Goal: Browse casually: Explore the website without a specific task or goal

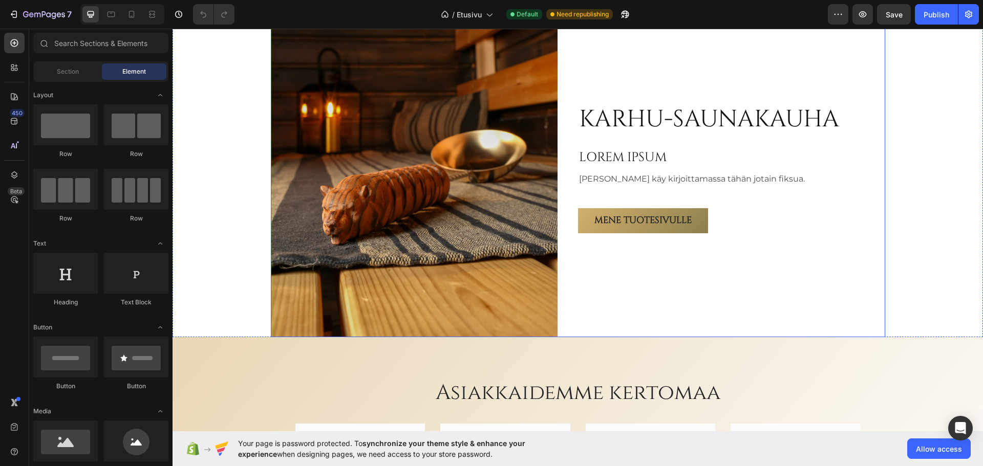
scroll to position [1717, 0]
click at [684, 179] on p "[PERSON_NAME] käy kirjoittamassa tähän jotain fiksua." at bounding box center [692, 179] width 226 height 15
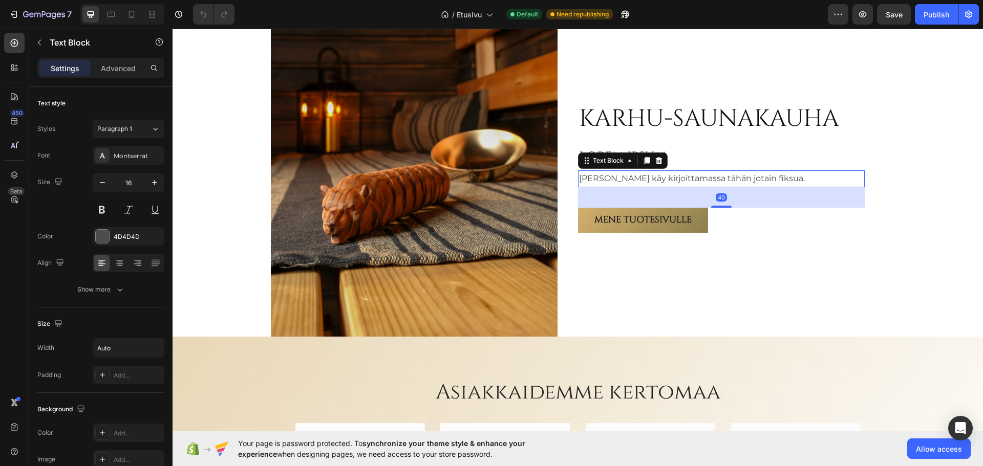
click at [787, 179] on div "[PERSON_NAME] käy kirjoittamassa tähän jotain fiksua." at bounding box center [721, 179] width 287 height 17
click at [708, 154] on h2 "LOREM IPSUM" at bounding box center [721, 157] width 287 height 19
click at [741, 179] on p "[PERSON_NAME] käy kirjoittamassa tähän jotain fiksua." at bounding box center [692, 179] width 226 height 15
click at [770, 180] on div "[PERSON_NAME] käy kirjoittamassa tähän jotain fiksua." at bounding box center [721, 179] width 287 height 17
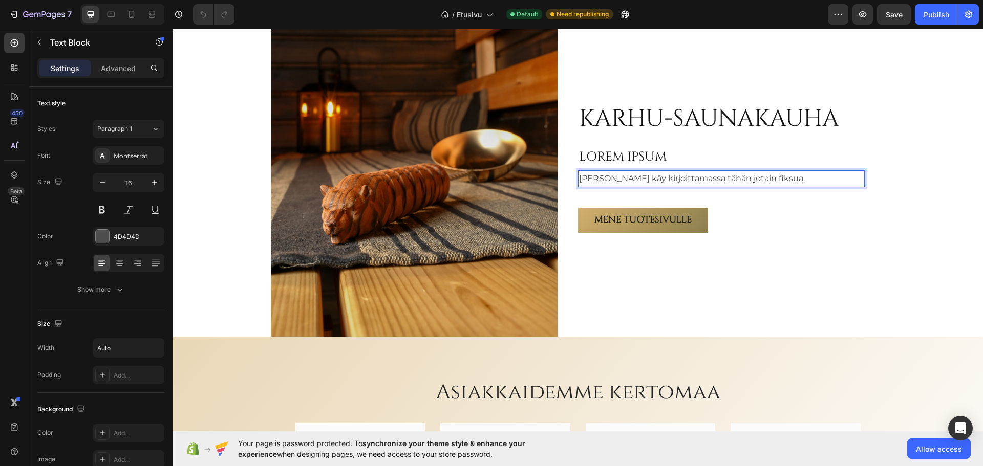
click at [713, 179] on p "[PERSON_NAME] käy kirjoittamassa tähän jotain fiksua." at bounding box center [692, 179] width 226 height 15
click at [757, 178] on p "[PERSON_NAME] käy kirjoittamassa tähän jotain fiksua." at bounding box center [692, 179] width 226 height 15
drag, startPoint x: 757, startPoint y: 178, endPoint x: 575, endPoint y: 177, distance: 182.3
click at [579, 177] on p "[PERSON_NAME] käy kirjoittamassa tähän jotain fiksua." at bounding box center [692, 179] width 226 height 15
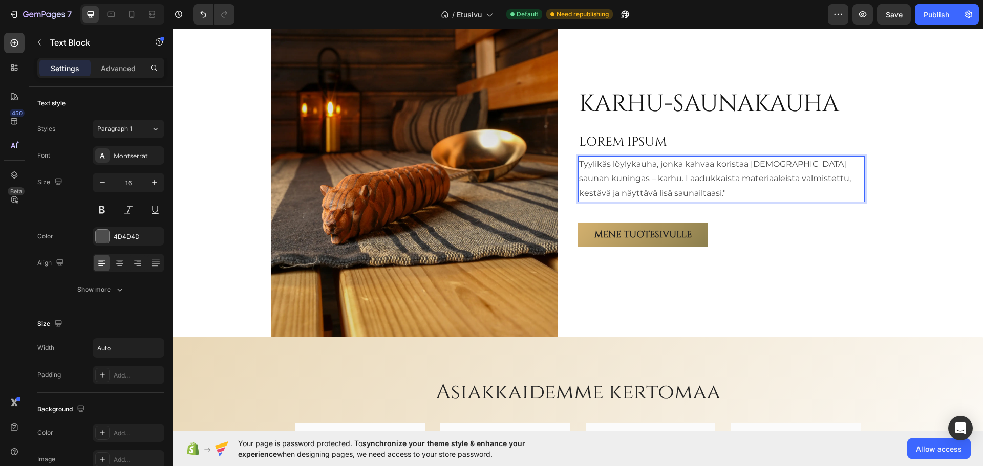
click at [833, 164] on p "Tyylikäs löylykauha, jonka kahvaa koristaa [DEMOGRAPHIC_DATA] saunan kuningas –…" at bounding box center [721, 179] width 285 height 44
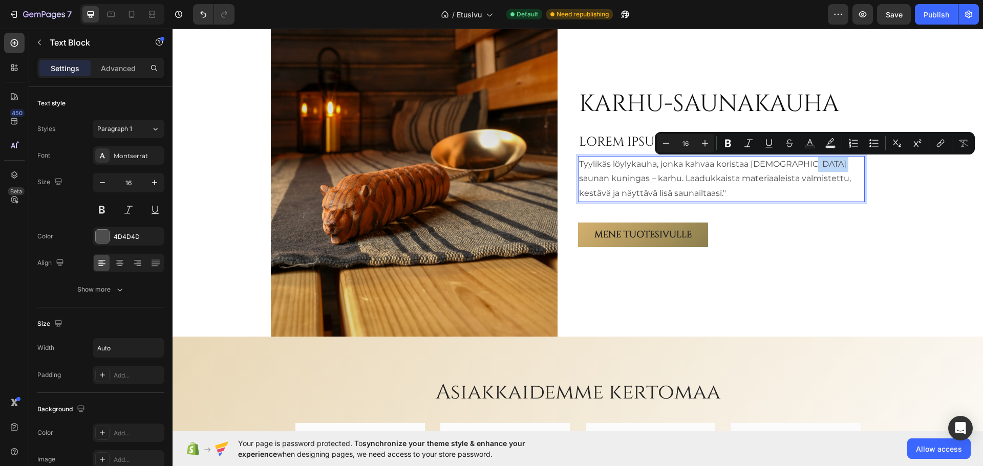
drag, startPoint x: 834, startPoint y: 164, endPoint x: 809, endPoint y: 165, distance: 24.6
click at [809, 165] on p "Tyylikäs löylykauha, jonka kahvaa koristaa [DEMOGRAPHIC_DATA] saunan kuningas –…" at bounding box center [721, 179] width 285 height 44
click at [823, 167] on p "Tyylikäs löylykauha, jonka kahvaa koristaa [DEMOGRAPHIC_DATA] saunan kuningas –…" at bounding box center [721, 179] width 285 height 44
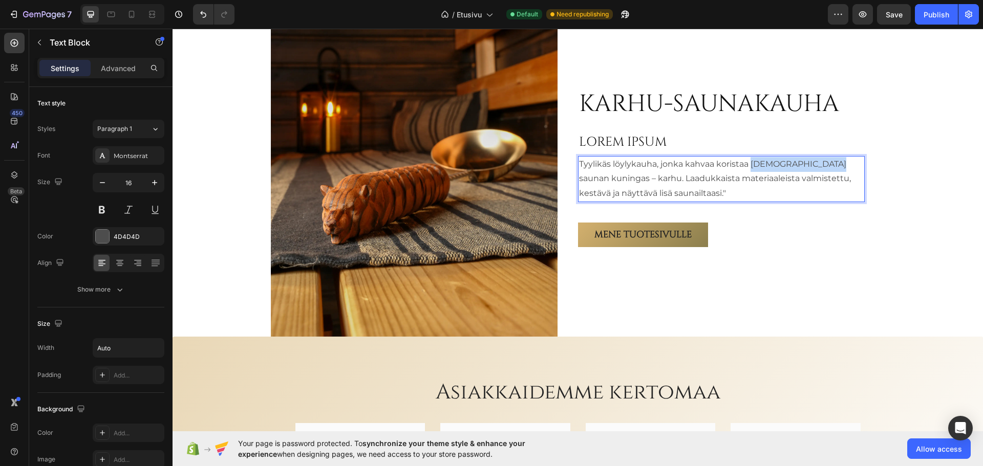
drag, startPoint x: 832, startPoint y: 166, endPoint x: 748, endPoint y: 168, distance: 84.0
click at [748, 168] on p "Tyylikäs löylykauha, jonka kahvaa koristaa [DEMOGRAPHIC_DATA] saunan kuningas –…" at bounding box center [721, 179] width 285 height 44
click at [623, 194] on p "Tyylikäs löylykauha, jonka kahvaa koristaa metsän kuningas – karhu. Laadukkaist…" at bounding box center [721, 179] width 285 height 44
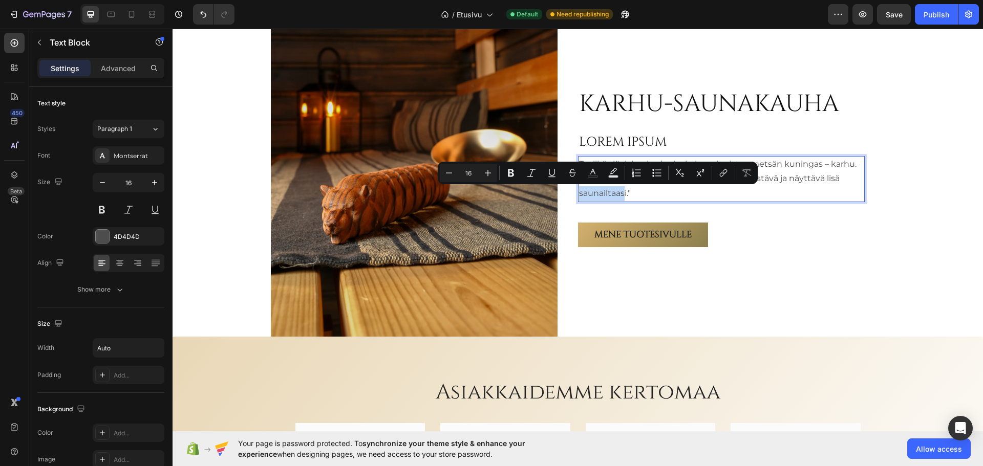
drag, startPoint x: 621, startPoint y: 194, endPoint x: 576, endPoint y: 197, distance: 44.6
click at [579, 197] on p "Tyylikäs löylykauha, jonka kahvaa koristaa metsän kuningas – karhu. Laadukkaist…" at bounding box center [721, 179] width 285 height 44
click at [621, 194] on p "Tyylikäs löylykauha, jonka kahvaa koristaa metsän kuningas – karhu. Laadukkaist…" at bounding box center [721, 179] width 285 height 44
drag, startPoint x: 623, startPoint y: 194, endPoint x: 581, endPoint y: 195, distance: 41.5
click at [581, 195] on p "Tyylikäs löylykauha, jonka kahvaa koristaa metsän kuningas – karhu. Laadukkaist…" at bounding box center [721, 179] width 285 height 44
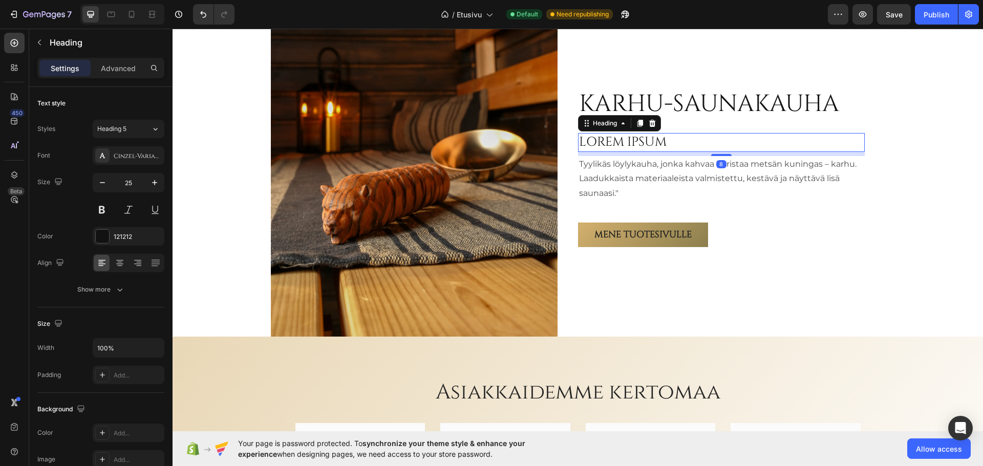
click at [653, 136] on h2 "LOREM IPSUM" at bounding box center [721, 142] width 287 height 19
click at [674, 140] on h2 "LOREM IPSUM" at bounding box center [721, 142] width 287 height 19
drag, startPoint x: 678, startPoint y: 141, endPoint x: 578, endPoint y: 149, distance: 101.2
click at [579, 149] on p "LOREM IPSUM" at bounding box center [721, 142] width 285 height 17
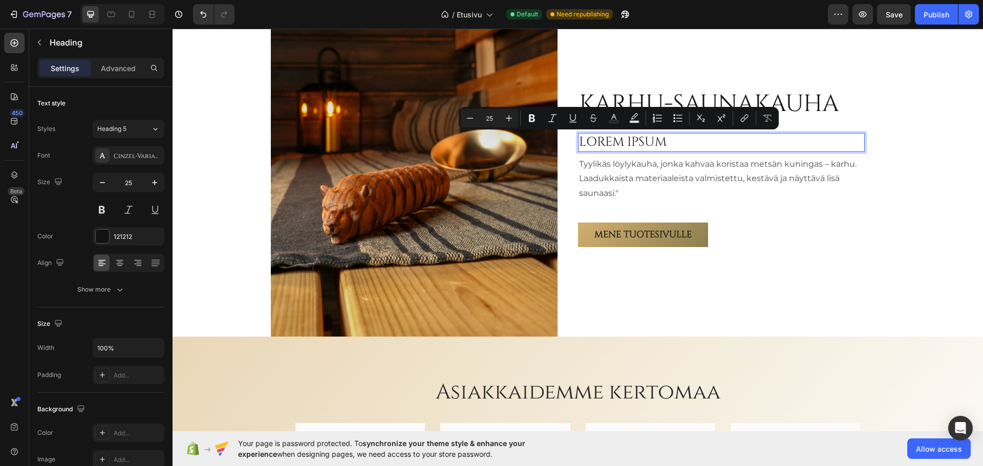
scroll to position [1709, 0]
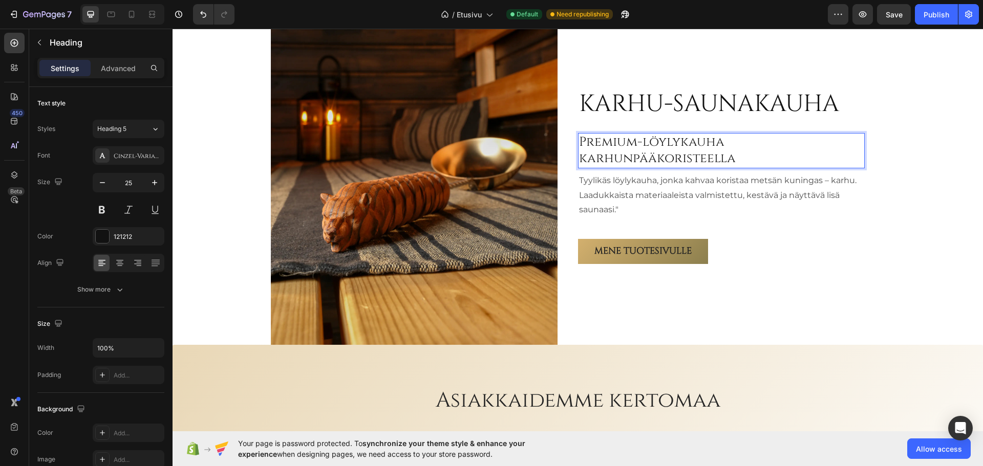
click at [678, 155] on p "Premium-löylykauha karhunpääkoristeella" at bounding box center [721, 150] width 285 height 33
click at [745, 153] on p "Premium-löylykauha karhunpääkoristeella" at bounding box center [721, 150] width 285 height 33
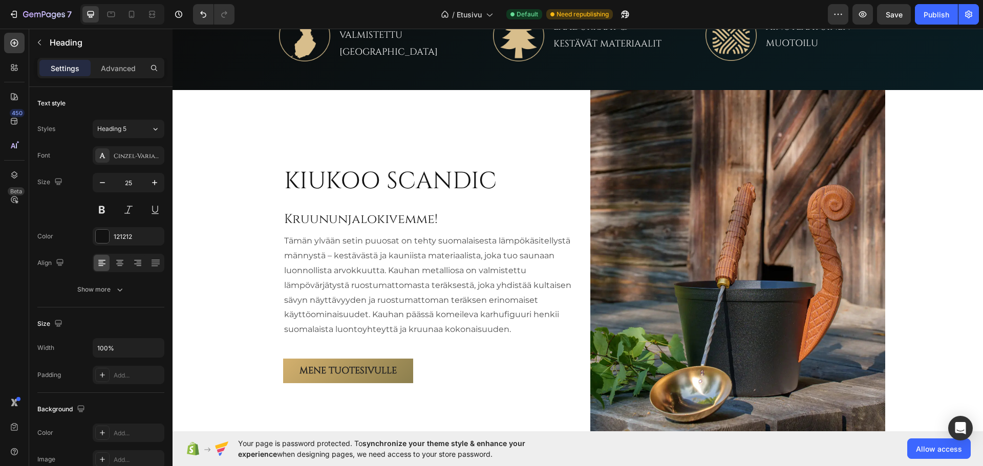
scroll to position [507, 0]
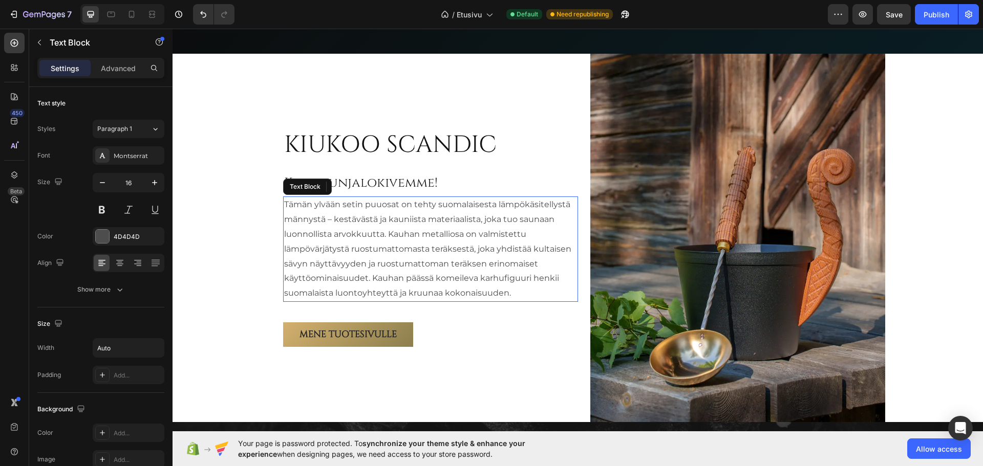
click at [376, 224] on p "Tämän ylvään setin puuosat on tehty suomalaisesta lämpökäsitellystä männystä – …" at bounding box center [430, 249] width 293 height 103
click at [339, 202] on p "Tämän ylvään setin puuosat on tehty suomalaisesta lämpökäsitellystä männystä – …" at bounding box center [430, 249] width 293 height 103
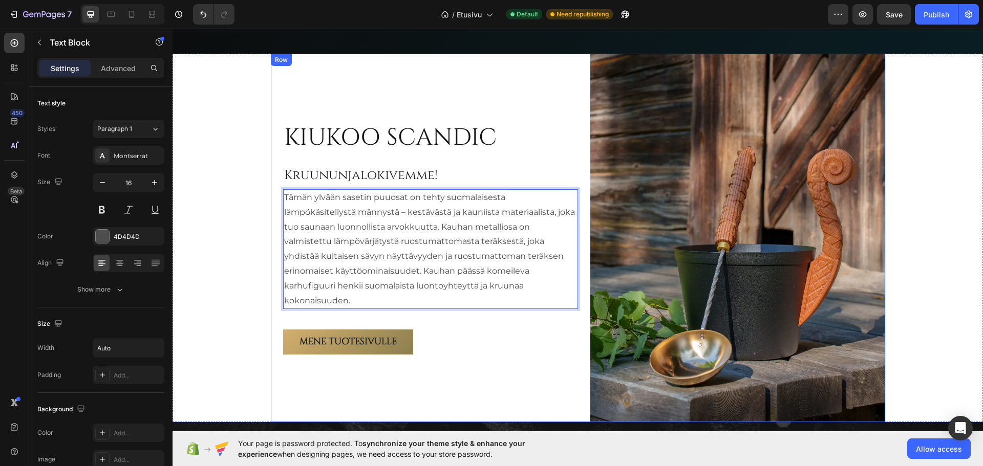
scroll to position [500, 0]
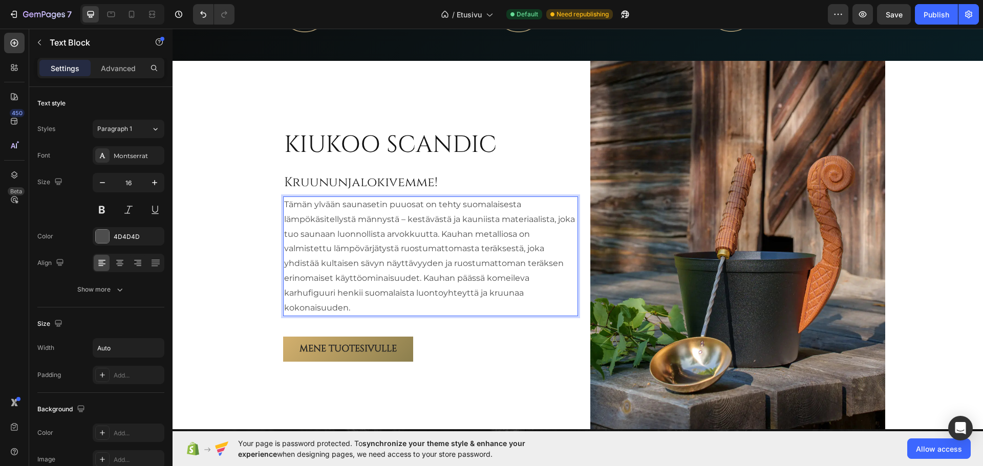
click at [437, 233] on p "Tämän ylvään saunasetin puuosat on tehty suomalaisesta lämpökäsitellystä männys…" at bounding box center [430, 257] width 293 height 118
click at [438, 233] on p "Tämän ylvään saunasetin puuosat on tehty suomalaisesta lämpökäsitellystä männys…" at bounding box center [430, 257] width 293 height 118
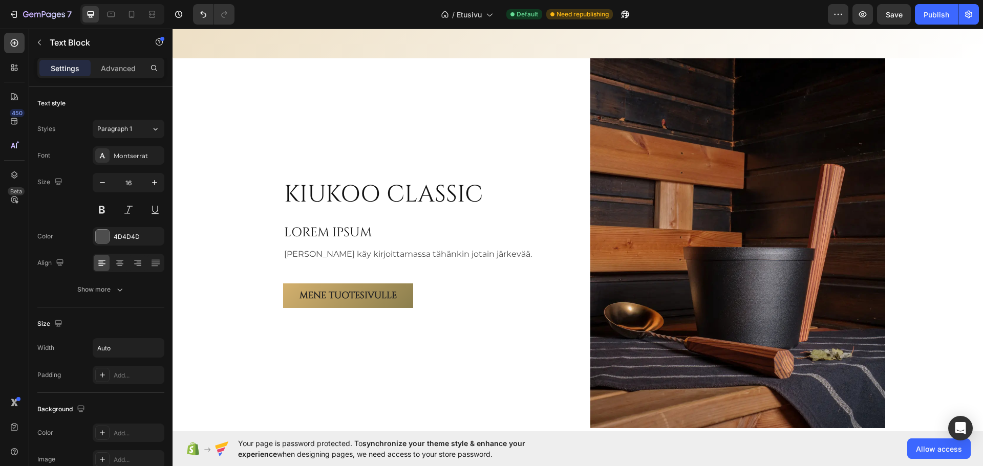
scroll to position [2292, 0]
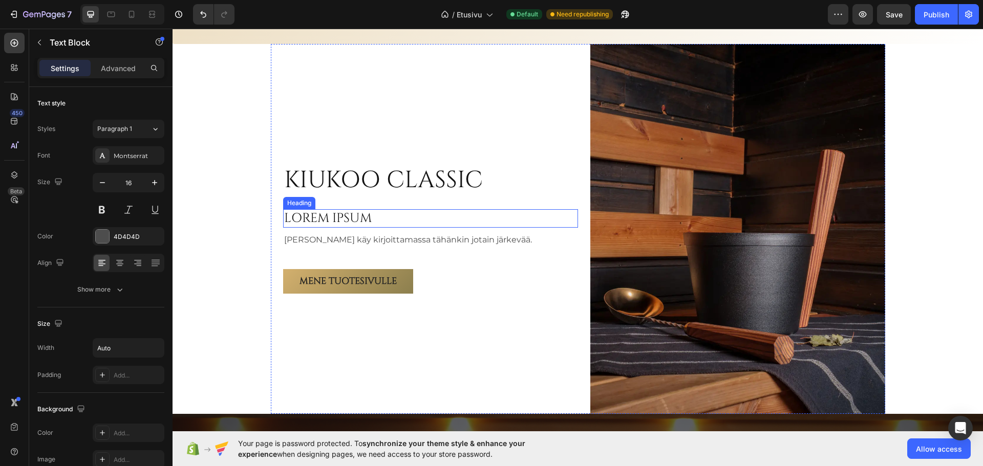
click at [345, 216] on h2 "LOREM IPSUM" at bounding box center [430, 218] width 295 height 19
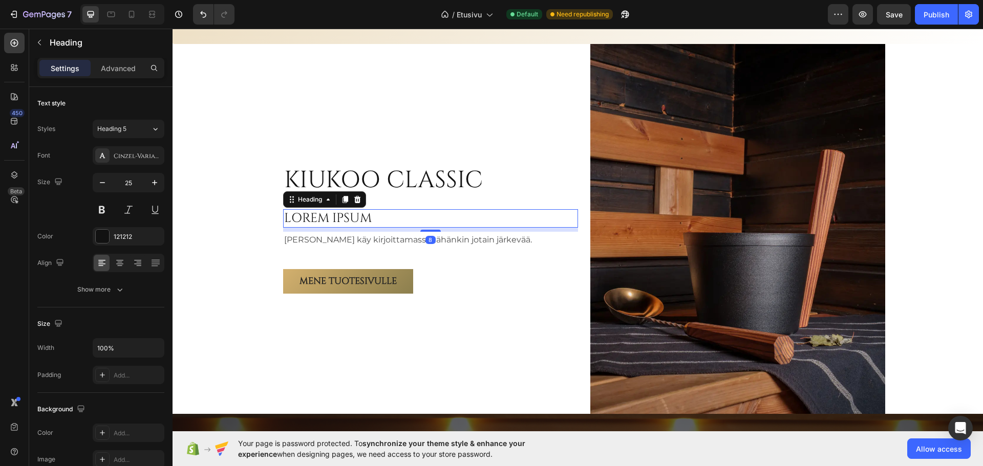
click at [393, 213] on h2 "LOREM IPSUM" at bounding box center [430, 218] width 295 height 19
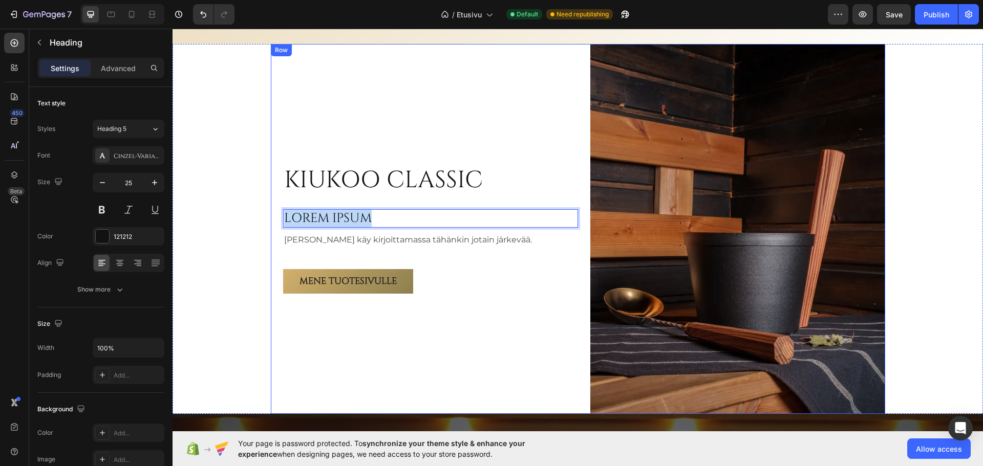
drag, startPoint x: 388, startPoint y: 219, endPoint x: 274, endPoint y: 217, distance: 113.7
click at [274, 217] on div "KIUKOO CLASSIC Heading LOREM IPSUM Heading 8 Teemu käy kirjoittamassa tähänkin …" at bounding box center [578, 229] width 614 height 370
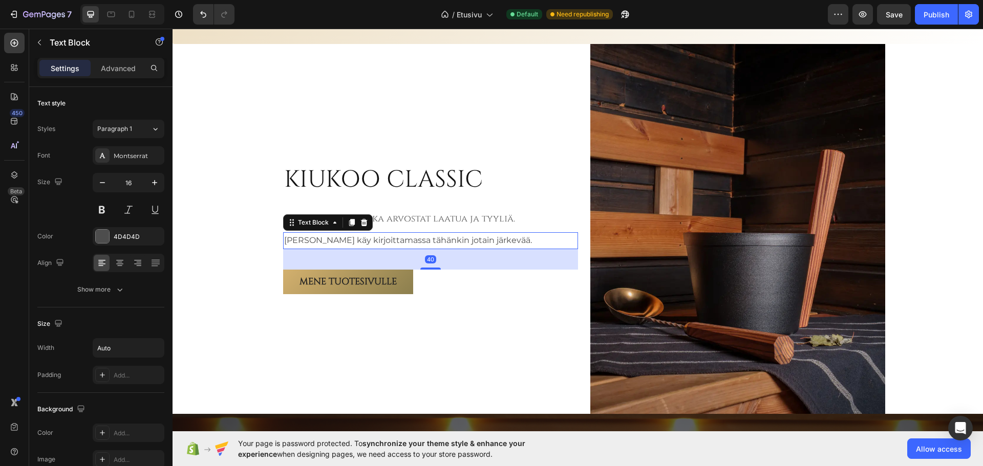
click at [410, 238] on p "[PERSON_NAME] käy kirjoittamassa tähänkin jotain järkevää." at bounding box center [408, 240] width 248 height 15
click at [502, 245] on div "[PERSON_NAME] käy kirjoittamassa tähänkin jotain järkevää." at bounding box center [430, 240] width 295 height 17
click at [463, 241] on p "[PERSON_NAME] käy kirjoittamassa tähänkin jotain järkevää." at bounding box center [408, 240] width 248 height 15
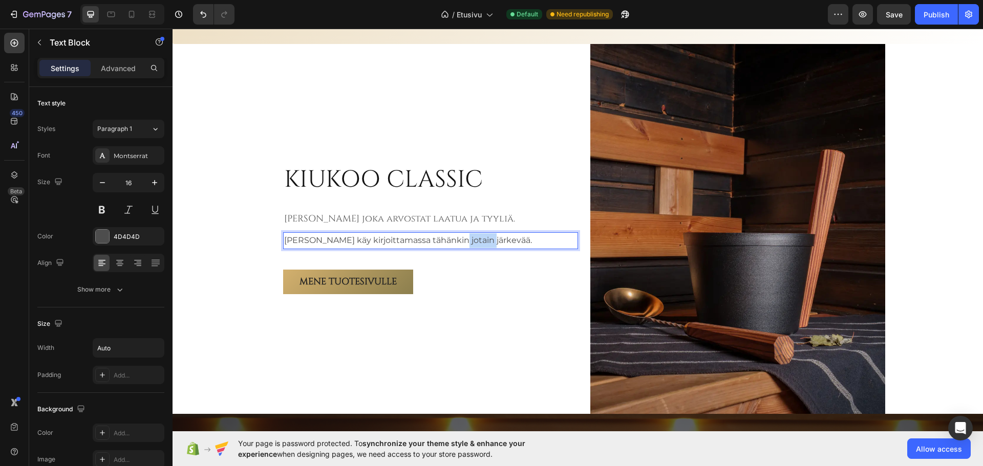
click at [463, 241] on p "[PERSON_NAME] käy kirjoittamassa tähänkin jotain järkevää." at bounding box center [408, 240] width 248 height 15
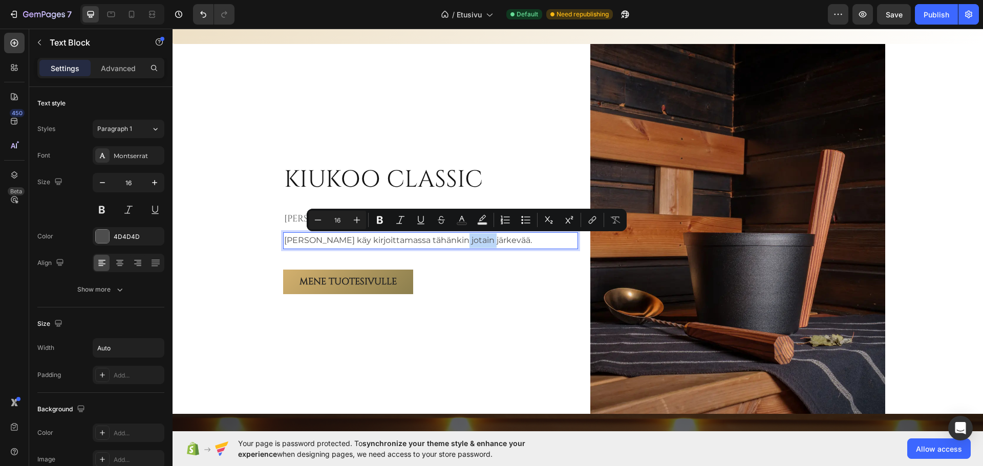
click at [491, 240] on div "[PERSON_NAME] käy kirjoittamassa tähänkin jotain järkevää." at bounding box center [430, 240] width 295 height 17
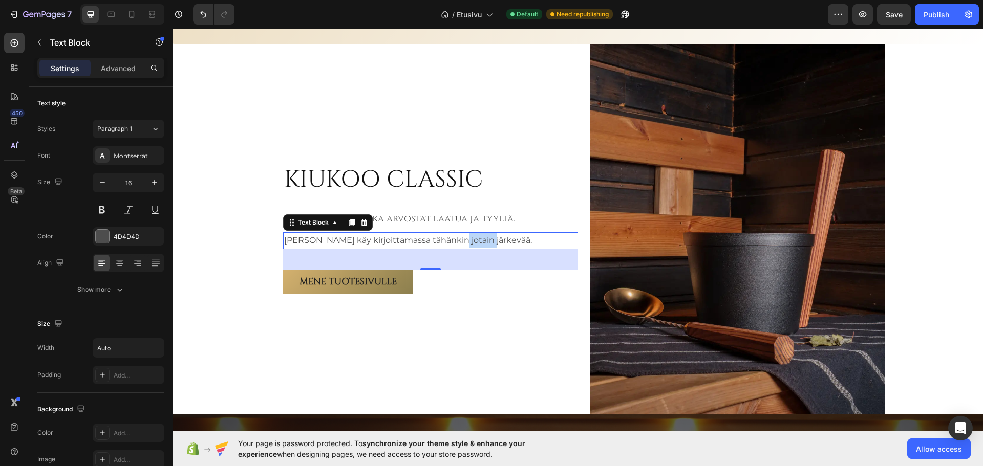
click at [488, 244] on div "[PERSON_NAME] käy kirjoittamassa tähänkin jotain järkevää." at bounding box center [430, 240] width 295 height 17
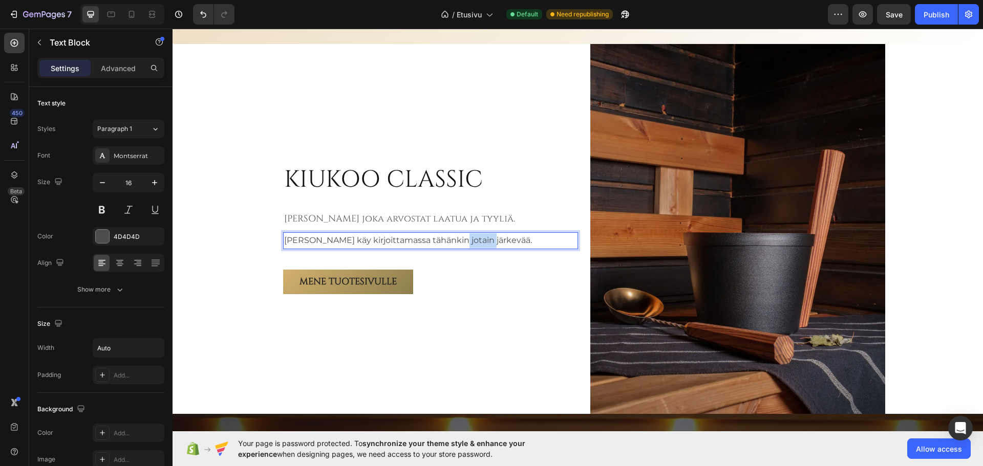
click at [451, 239] on p "[PERSON_NAME] käy kirjoittamassa tähänkin jotain järkevää." at bounding box center [408, 240] width 248 height 15
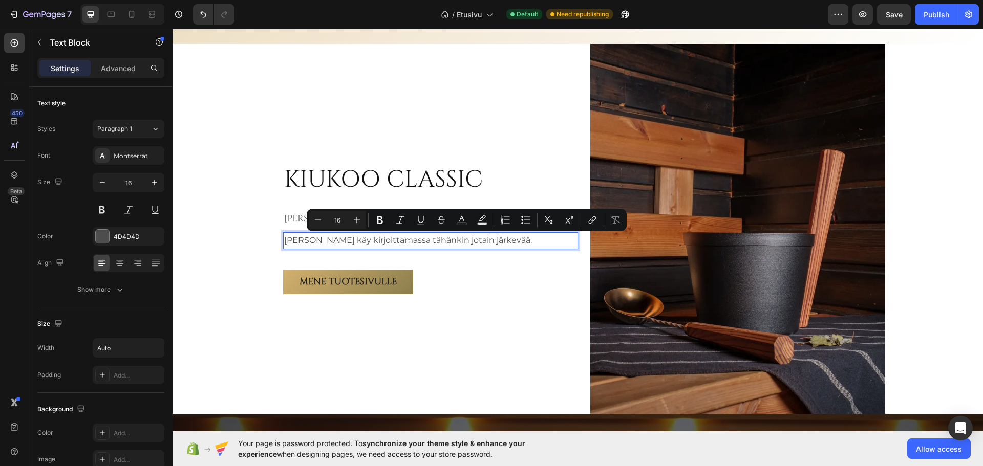
click at [427, 240] on p "[PERSON_NAME] käy kirjoittamassa tähänkin jotain järkevää." at bounding box center [408, 240] width 248 height 15
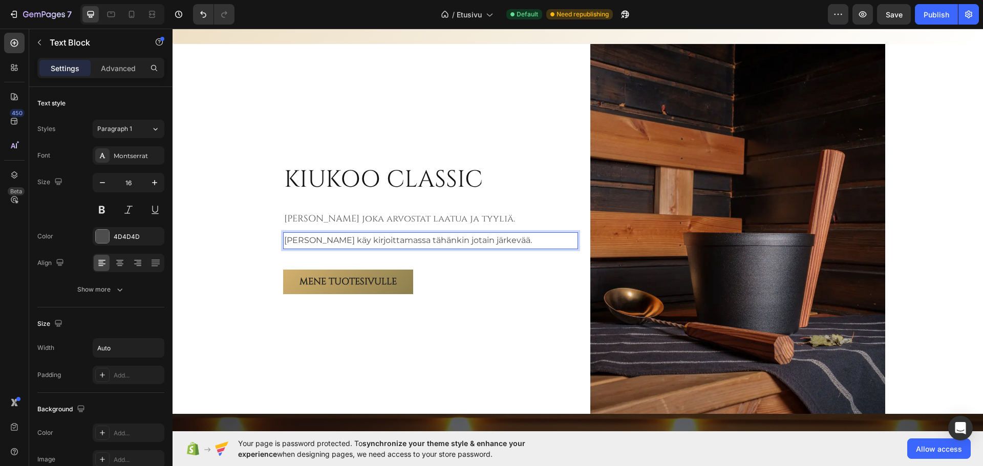
click at [490, 245] on div "[PERSON_NAME] käy kirjoittamassa tähänkin jotain järkevää." at bounding box center [430, 240] width 295 height 17
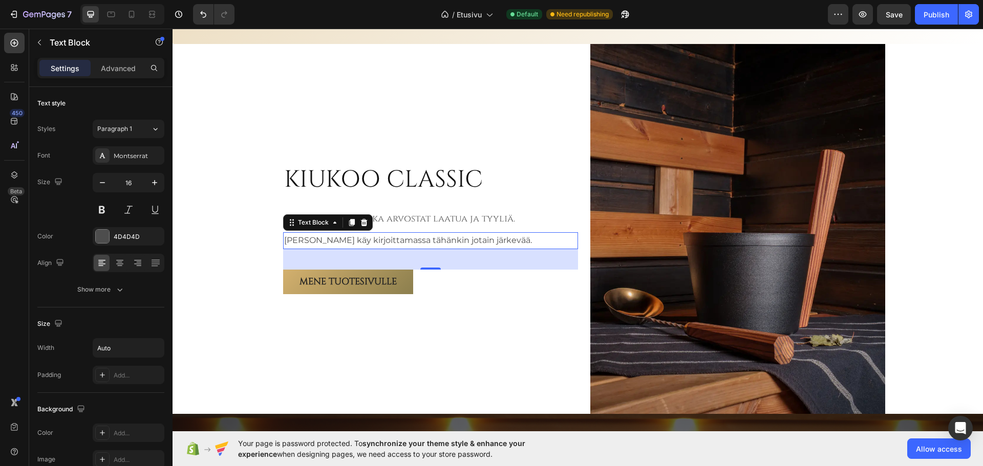
click at [489, 242] on div "[PERSON_NAME] käy kirjoittamassa tähänkin jotain järkevää." at bounding box center [430, 240] width 295 height 17
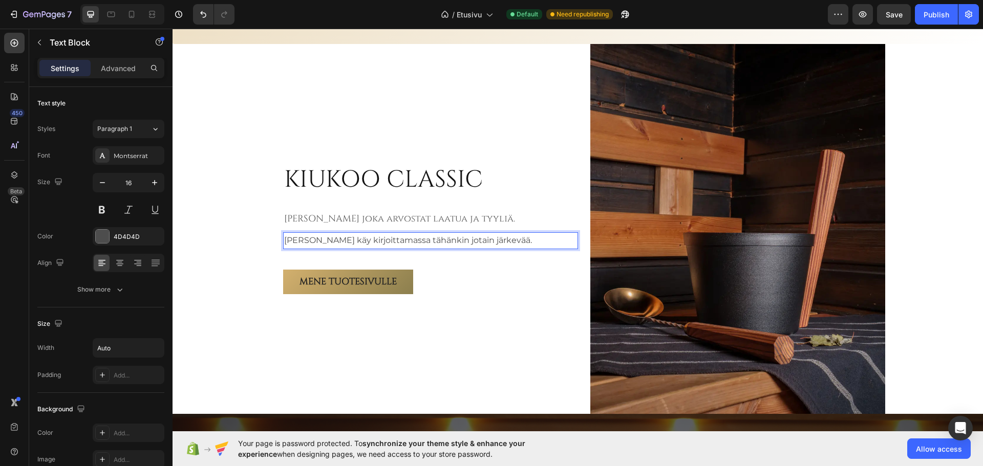
click at [315, 241] on p "[PERSON_NAME] käy kirjoittamassa tähänkin jotain järkevää." at bounding box center [408, 240] width 248 height 15
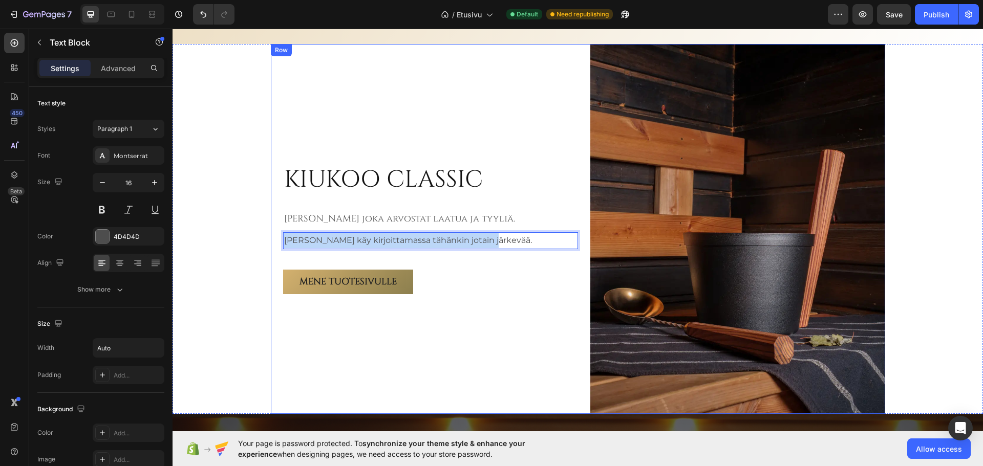
drag, startPoint x: 471, startPoint y: 241, endPoint x: 274, endPoint y: 244, distance: 196.1
click at [274, 244] on div "KIUKOO CLASSIC Heading ⁠⁠⁠⁠⁠⁠⁠ [PERSON_NAME] joka arvostat laatua ja tyyliä. He…" at bounding box center [578, 229] width 614 height 370
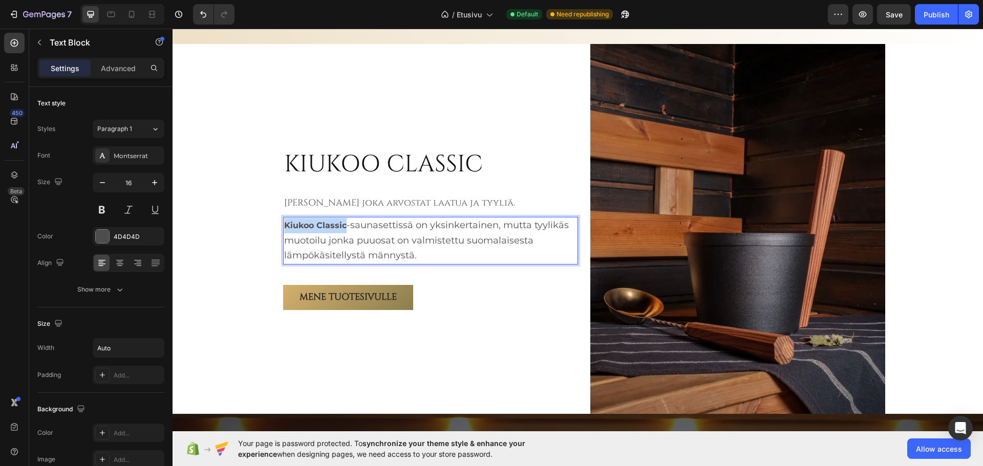
drag, startPoint x: 343, startPoint y: 226, endPoint x: 281, endPoint y: 228, distance: 62.0
click at [283, 228] on div "Kiukoo Classic -saunasettissä on yksinkertainen, mutta tyylikäs muotoilu jonka …" at bounding box center [430, 241] width 295 height 48
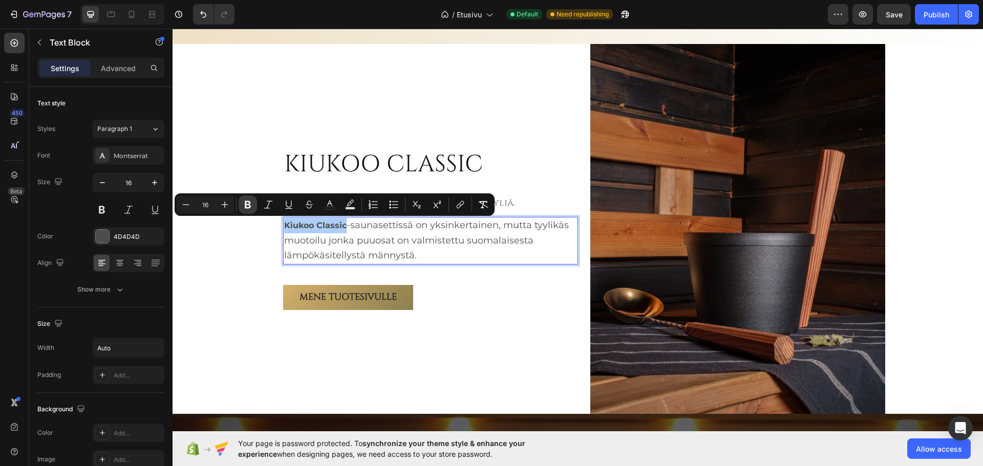
click at [246, 210] on button "Bold" at bounding box center [248, 205] width 18 height 18
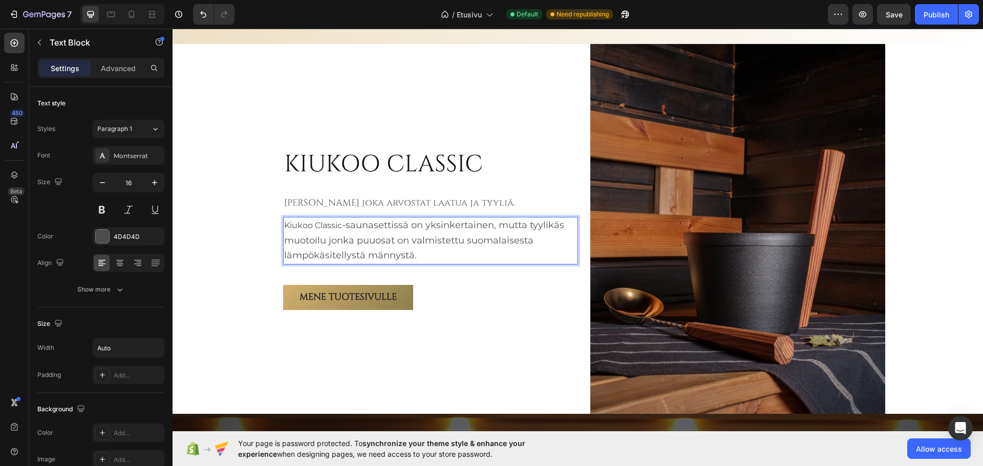
click at [463, 242] on span "-saunasettissä on yksinkertainen, mutta tyylikäs muotoilu jonka puuosat on valm…" at bounding box center [424, 241] width 280 height 42
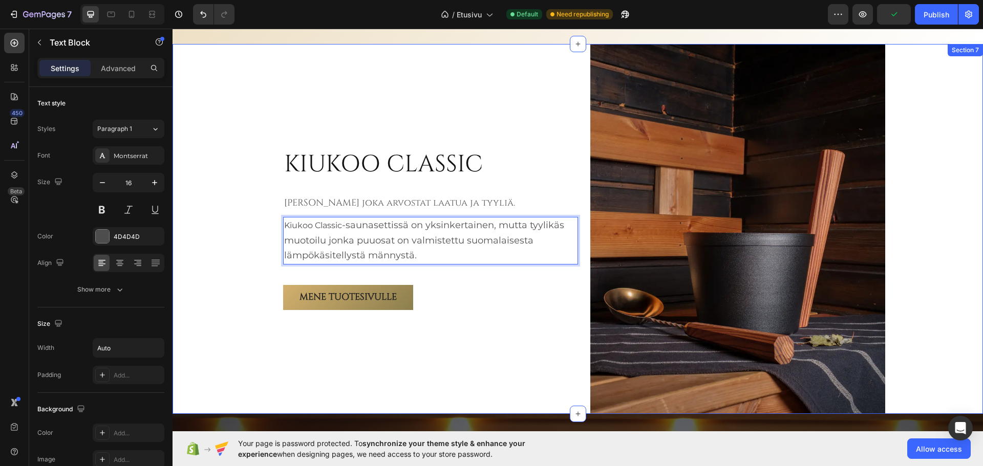
click at [246, 254] on div "KIUKOO CLASSIC Heading ⁠⁠⁠⁠⁠⁠⁠ [PERSON_NAME] joka arvostat laatua ja tyyliä. He…" at bounding box center [578, 229] width 811 height 370
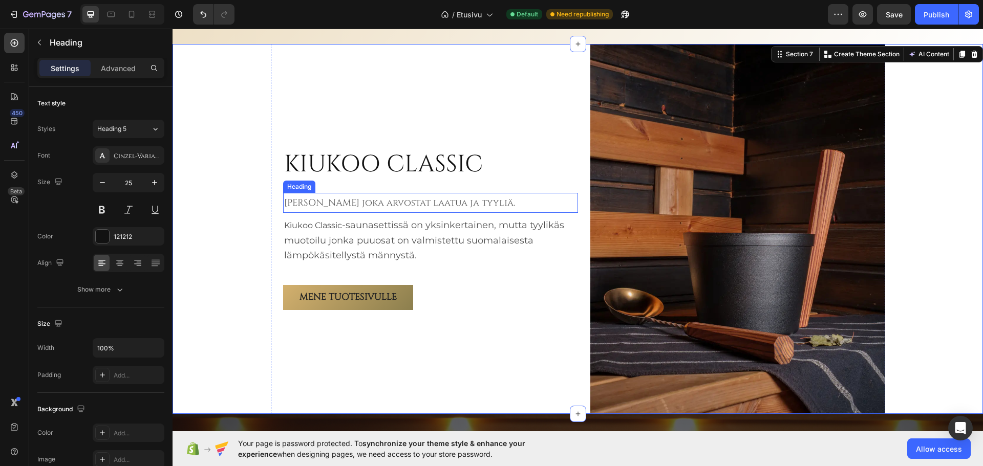
click at [440, 204] on span "[PERSON_NAME] joka arvostat laatua ja tyyliä." at bounding box center [399, 203] width 231 height 13
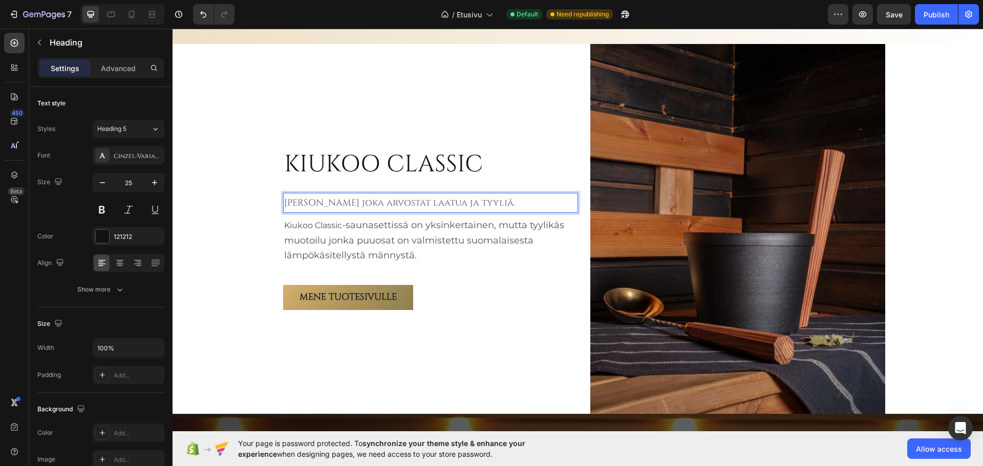
click at [439, 203] on span "[PERSON_NAME] joka arvostat laatua ja tyyliä." at bounding box center [399, 203] width 231 height 13
click at [436, 203] on span "[PERSON_NAME] joka arvostat laatua ja tyyliä." at bounding box center [399, 203] width 231 height 13
click at [427, 258] on p "Kiukoo Classic -saunasettissä on yksinkertainen, mutta tyylikäs muotoilu jonka …" at bounding box center [430, 241] width 293 height 46
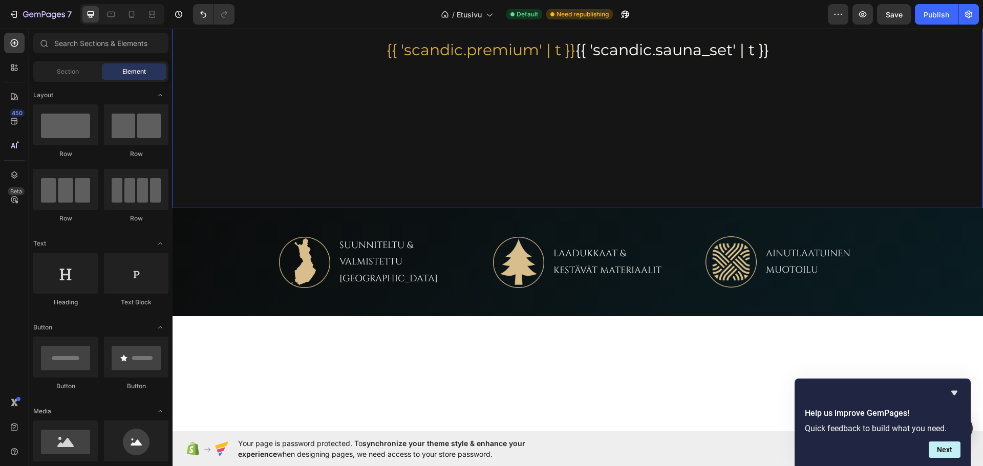
scroll to position [256, 0]
